Goal: Transaction & Acquisition: Obtain resource

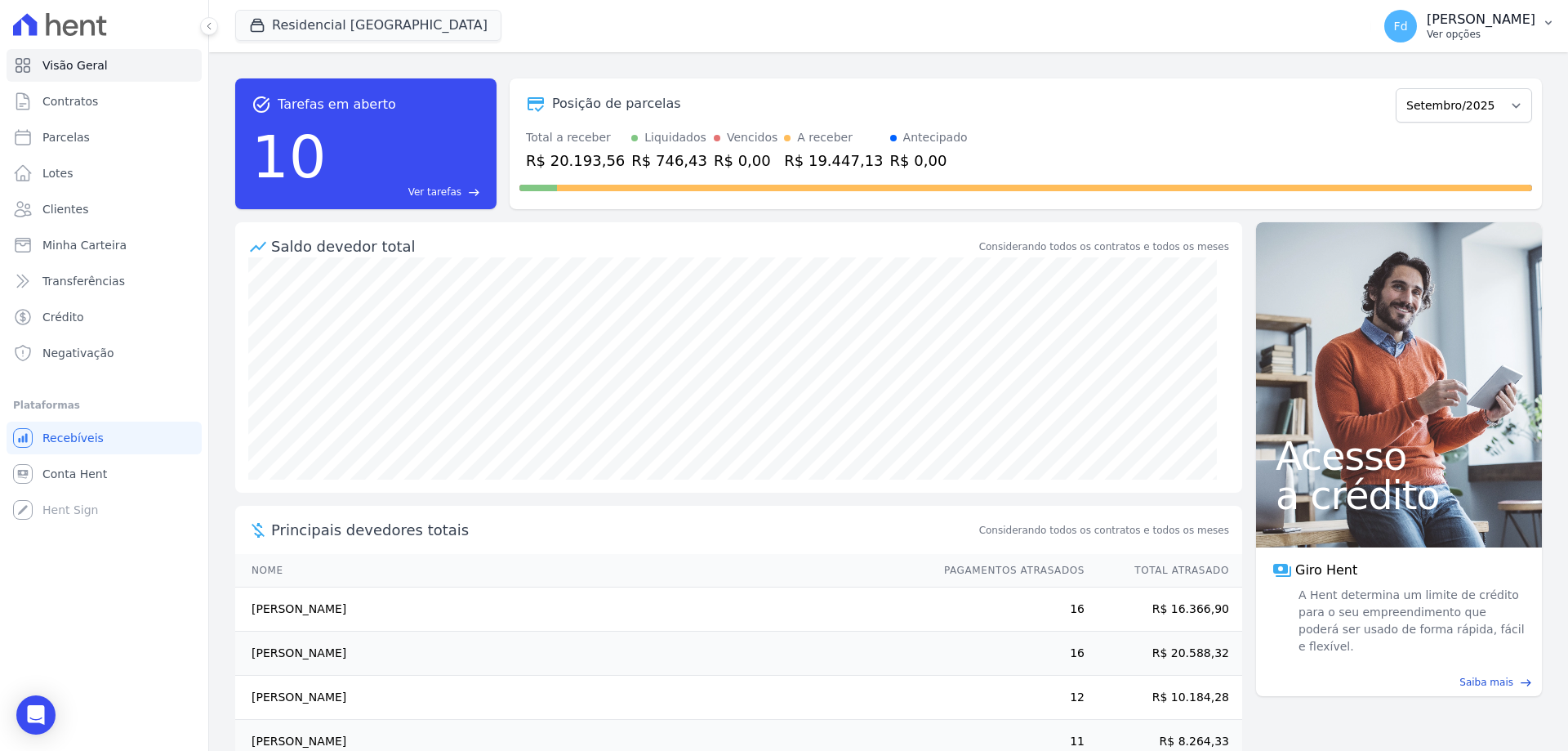
click at [1450, 33] on p "Ver opções" at bounding box center [1481, 35] width 109 height 13
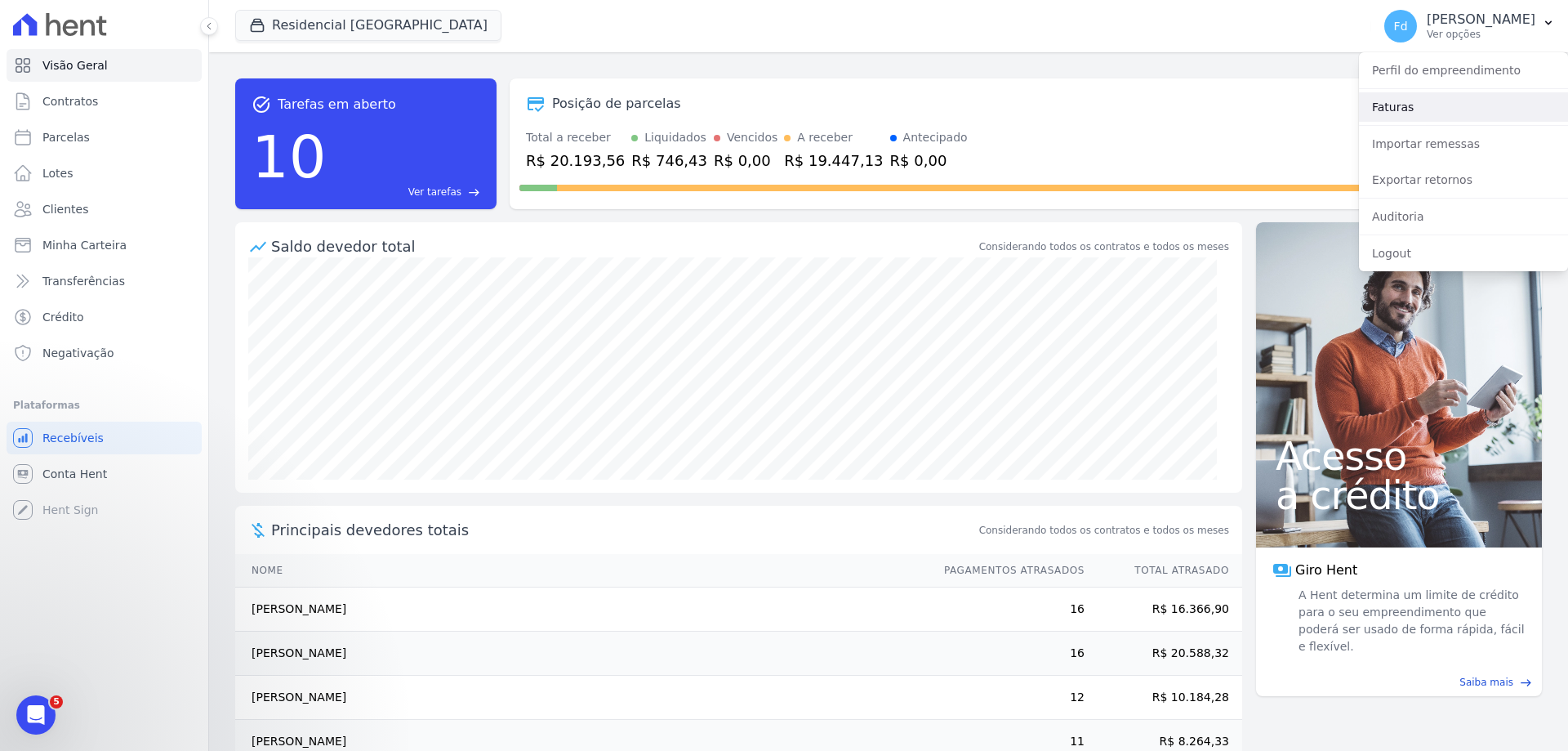
click at [1393, 106] on link "Faturas" at bounding box center [1463, 107] width 209 height 30
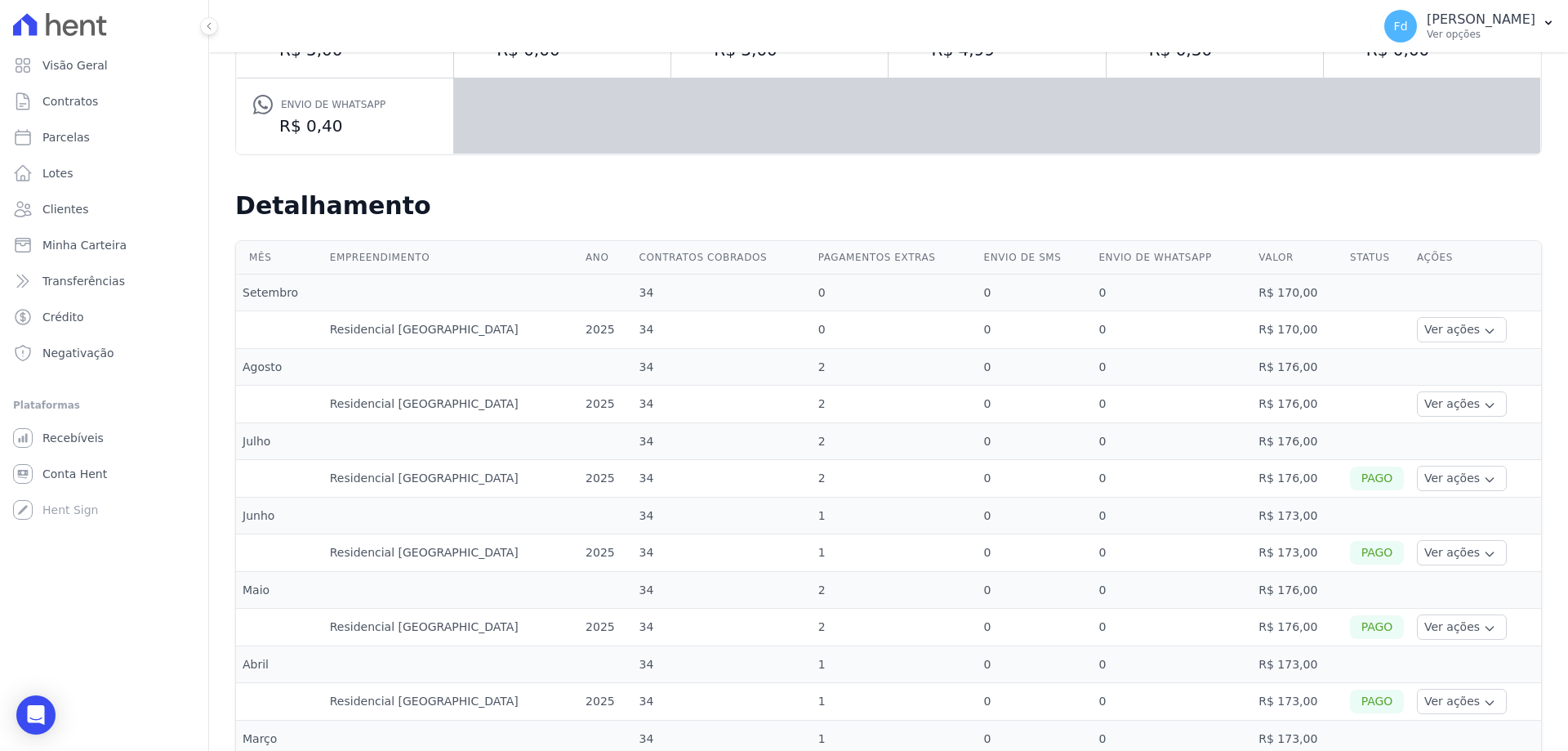
scroll to position [327, 0]
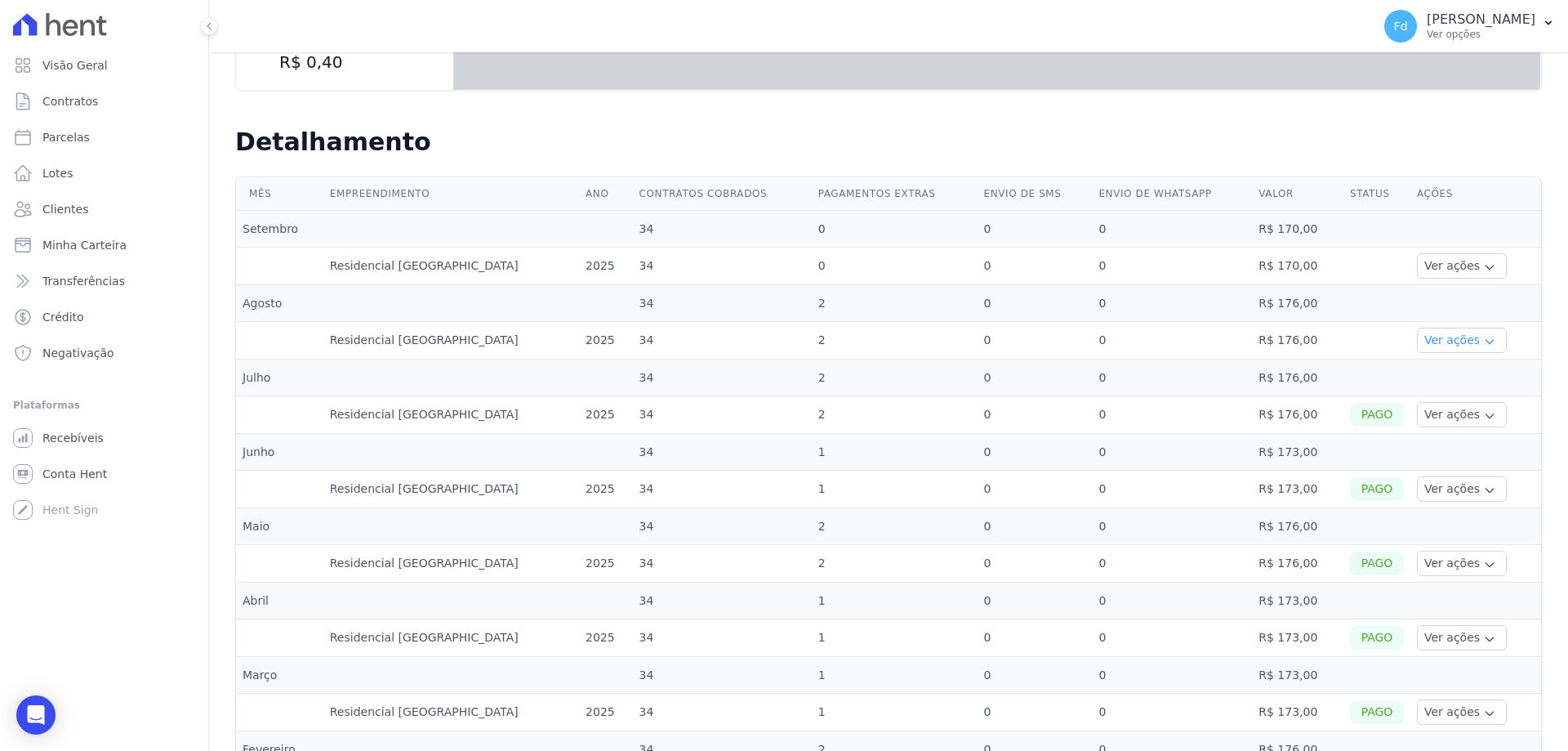
click at [1422, 339] on button "Ver ações" at bounding box center [1462, 340] width 90 height 25
click at [1446, 364] on link "Ver detalhes" at bounding box center [1483, 365] width 120 height 17
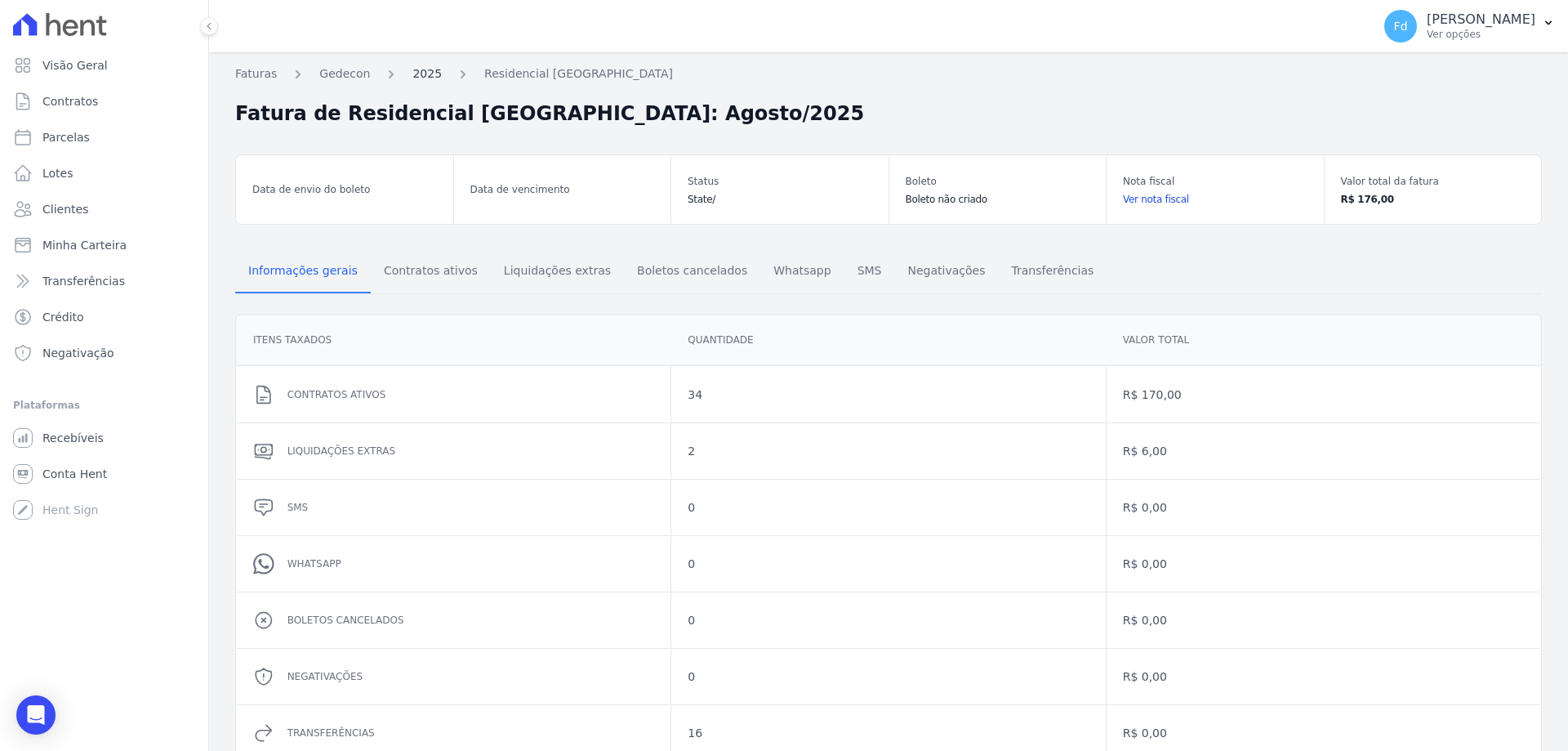
click at [417, 72] on link "2025" at bounding box center [427, 74] width 30 height 17
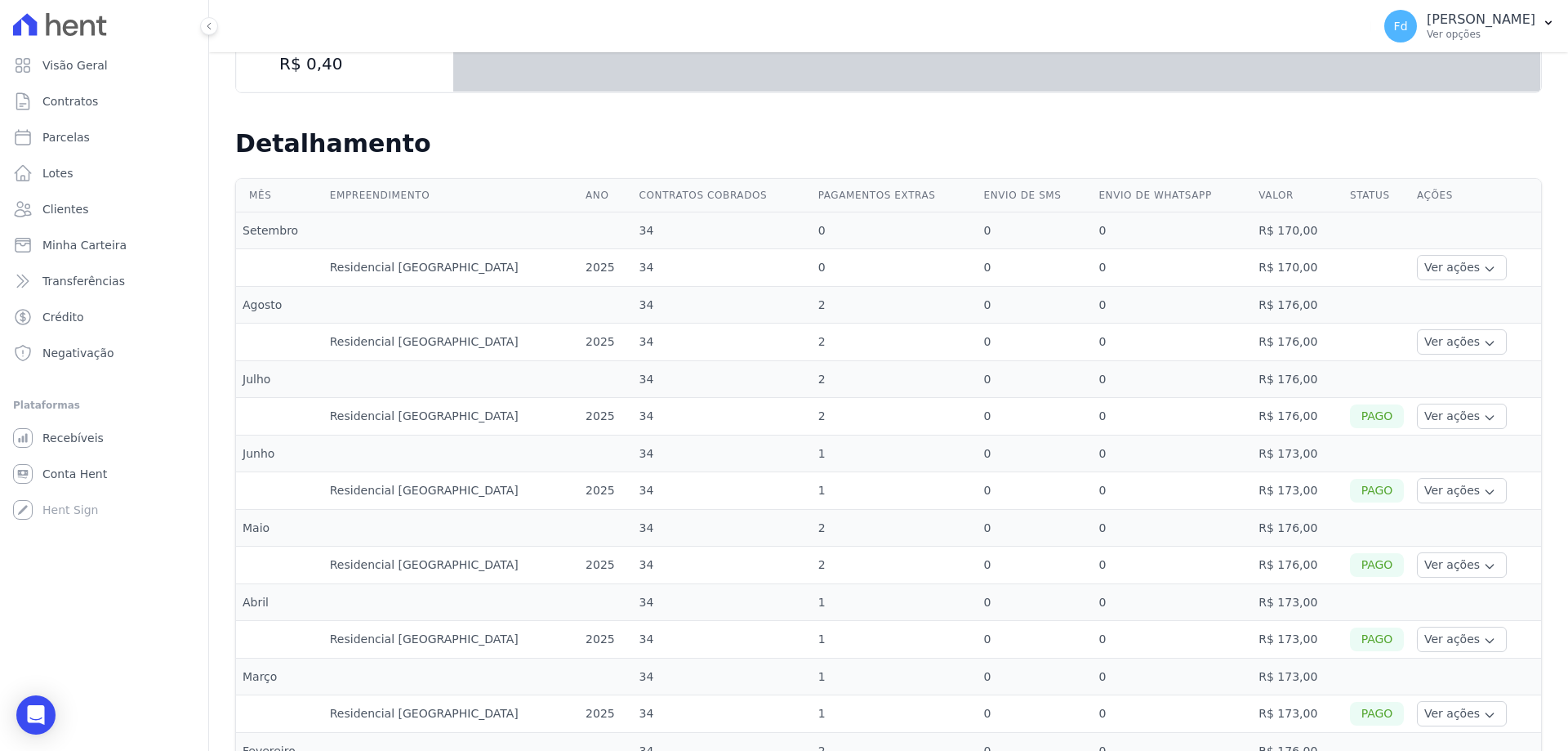
scroll to position [327, 0]
click at [1425, 409] on button "Ver ações" at bounding box center [1462, 415] width 90 height 25
click at [1452, 458] on link "Ver boleto" at bounding box center [1483, 460] width 120 height 17
